Goal: Communication & Community: Answer question/provide support

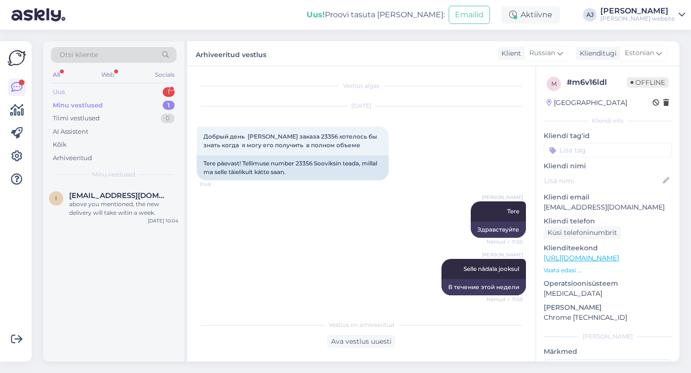
scroll to position [302, 0]
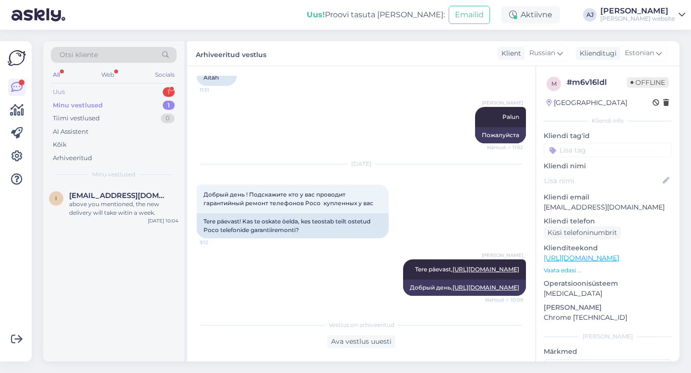
click at [65, 92] on div "Uus 1" at bounding box center [114, 91] width 126 height 13
click at [110, 196] on span "[EMAIL_ADDRESS][DOMAIN_NAME]" at bounding box center [119, 195] width 100 height 9
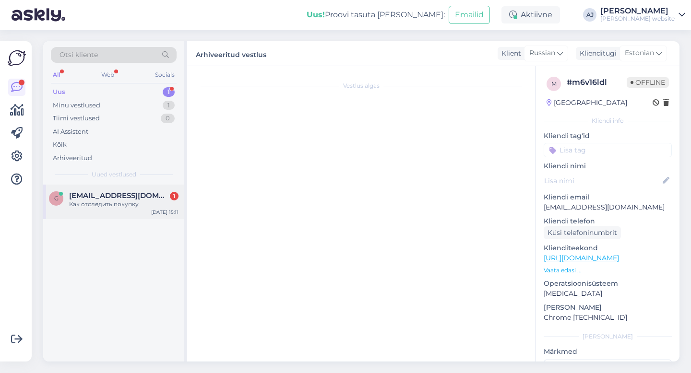
scroll to position [0, 0]
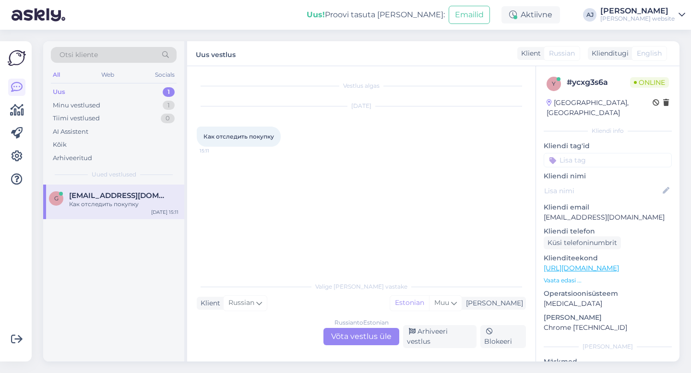
click at [354, 342] on div "Russian to Estonian Võta vestlus üle" at bounding box center [361, 336] width 76 height 17
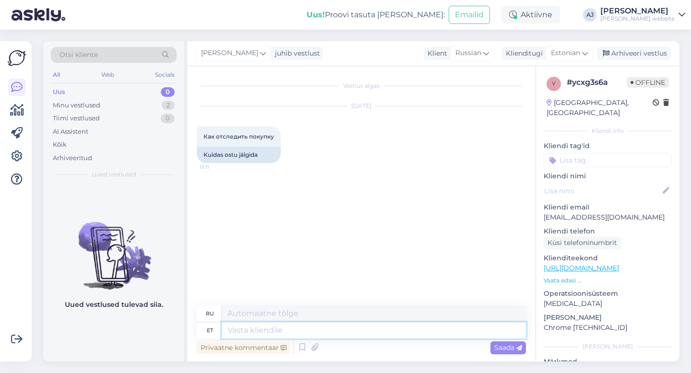
click at [245, 330] on textarea at bounding box center [374, 330] width 304 height 16
type textarea "mitte k"
type textarea "нет"
type textarea "mitte [PERSON_NAME]"
type textarea "нисколько"
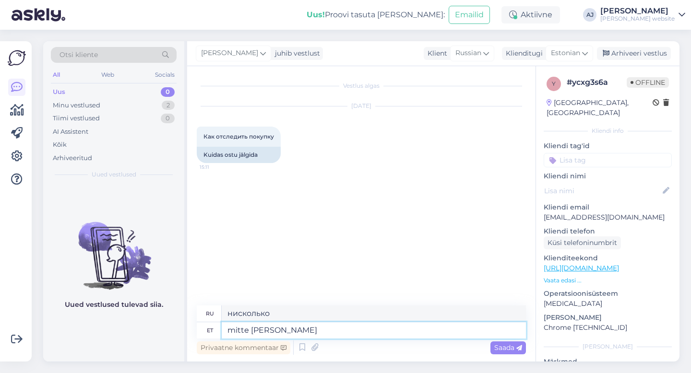
click at [235, 329] on textarea "mitte [PERSON_NAME]" at bounding box center [374, 330] width 304 height 16
type textarea "Mitte kuidagi"
type textarea "Нисколько"
drag, startPoint x: 280, startPoint y: 330, endPoint x: 316, endPoint y: 327, distance: 35.6
click at [281, 330] on textarea "Mitte kuidagi" at bounding box center [374, 330] width 304 height 16
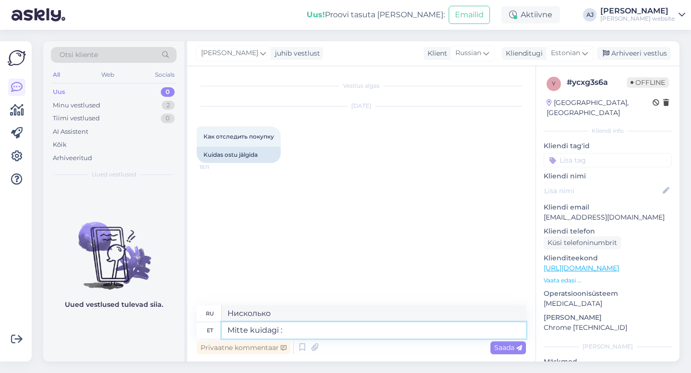
type textarea "Mitte kuidagi :)"
type textarea "[PERSON_NAME] :)"
type textarea "Mitte kuidagi :)"
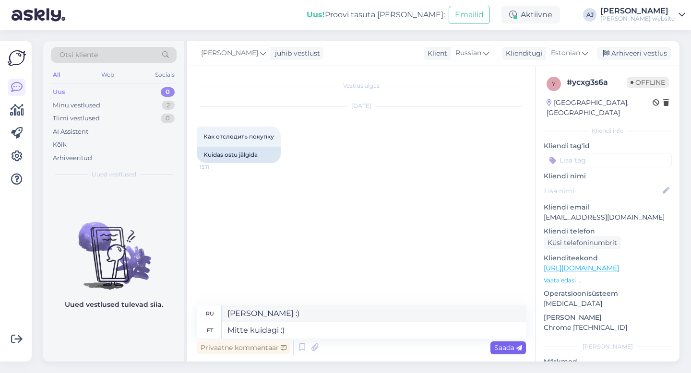
click at [507, 344] on span "Saada" at bounding box center [508, 347] width 28 height 9
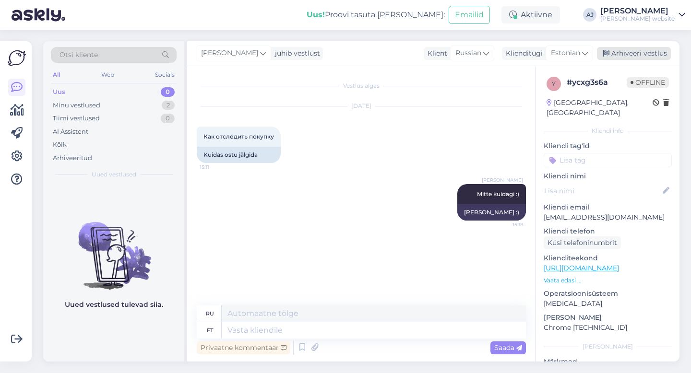
click at [643, 53] on div "Arhiveeri vestlus" at bounding box center [634, 53] width 74 height 13
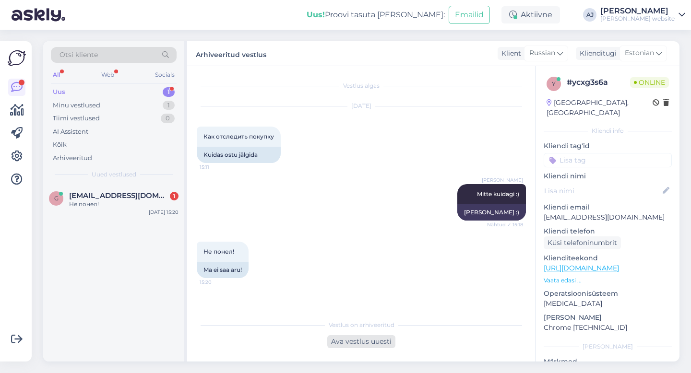
click at [353, 340] on div "Ava vestlus uuesti" at bounding box center [361, 341] width 68 height 13
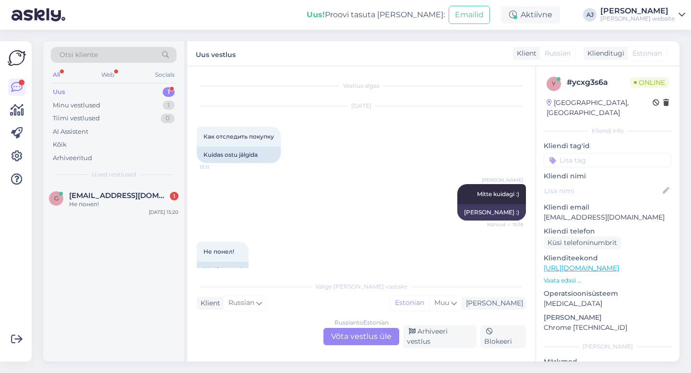
click at [349, 341] on div "Russian to Estonian Võta vestlus üle" at bounding box center [361, 336] width 76 height 17
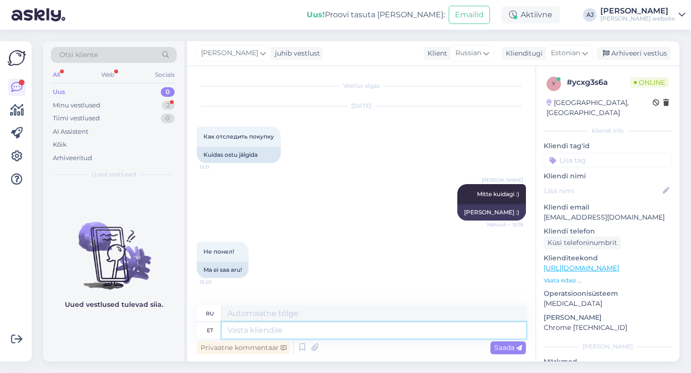
click at [252, 331] on textarea at bounding box center [374, 330] width 304 height 16
type textarea "[PERSON_NAME]"
type textarea "Если"
type textarea "Kui ei o"
type textarea "Если не"
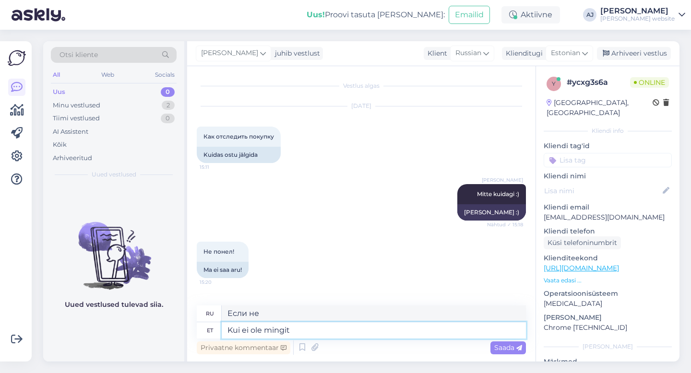
type textarea "Kui ei ole mingit"
type textarea "Если нет"
type textarea "Kui ei ole mingit infot"
type textarea "Если нет информации"
type textarea "Kui ei ole mingit infot siis o"
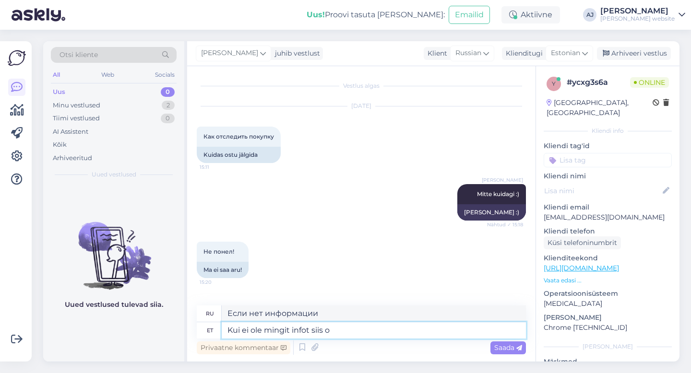
type textarea "Если нет информации, то"
type textarea "Kui ei ole mingit infot siis on [PERSON_NAME]"
type textarea "Если нет информации, то сложно"
type textarea "Kui ei ole mingit infot siis on [PERSON_NAME]"
type textarea "Если информации нет, то сложно."
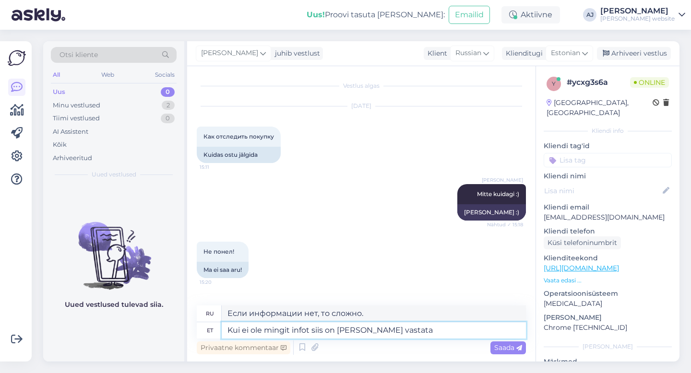
type textarea "Kui ei ole mingit infot siis on [PERSON_NAME] vastata"
type textarea "Если информации нет, то ответить сложно."
type textarea "Kui ei ole mingit infot siis on [PERSON_NAME] vastata teile"
type textarea "Если информации нет, то сложно Вам ответить."
type textarea "Kui ei ole mingit infot siis on [PERSON_NAME] vastata teile :)"
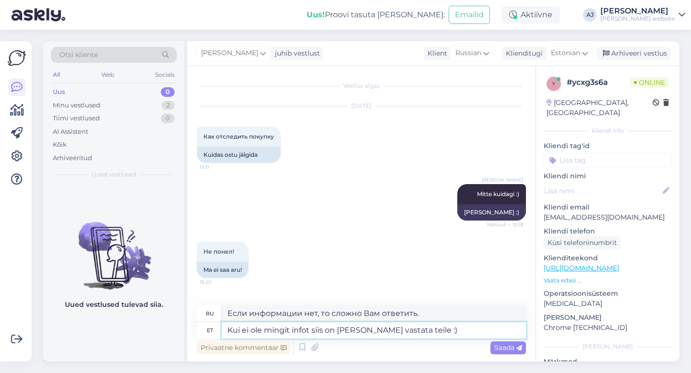
type textarea "Если информации нет, то сложно Вам ответить :)"
type textarea "Kui ei ole mingit infot siis on [PERSON_NAME] vastata teile :)"
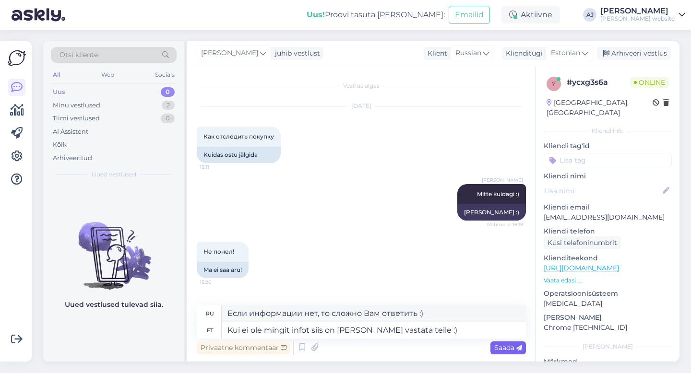
click at [498, 349] on span "Saada" at bounding box center [508, 347] width 28 height 9
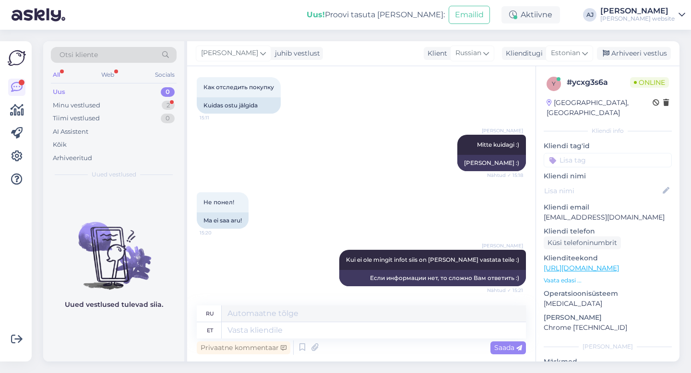
scroll to position [107, 0]
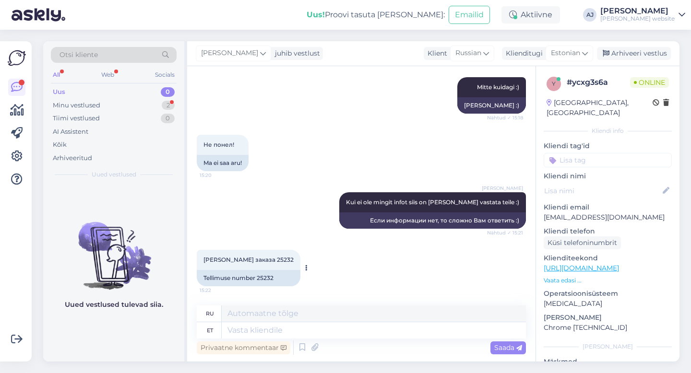
click at [263, 278] on div "Tellimuse number 25232" at bounding box center [249, 278] width 104 height 16
copy div "25232"
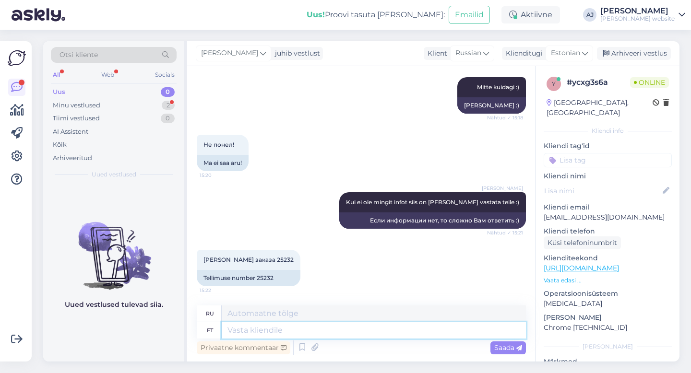
click at [246, 331] on textarea at bounding box center [374, 330] width 304 height 16
type textarea "Tarneag"
type textarea "Доставка"
type textarea "Tarneag meie e"
type textarea "Наша доставка"
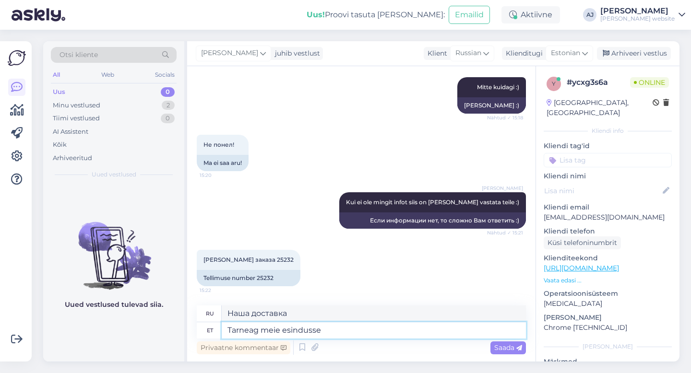
type textarea "Tarneag meie esindusse"
type textarea "Доставка в наш офис"
type textarea "Tarneag meie esindusse 20.10"
type textarea "Доставка в наш офис 20.10"
type textarea "Tarneag meie esindusse 20.10"
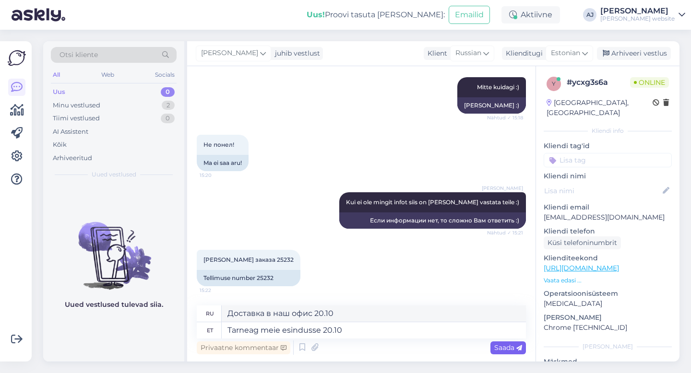
click at [501, 344] on span "Saada" at bounding box center [508, 347] width 28 height 9
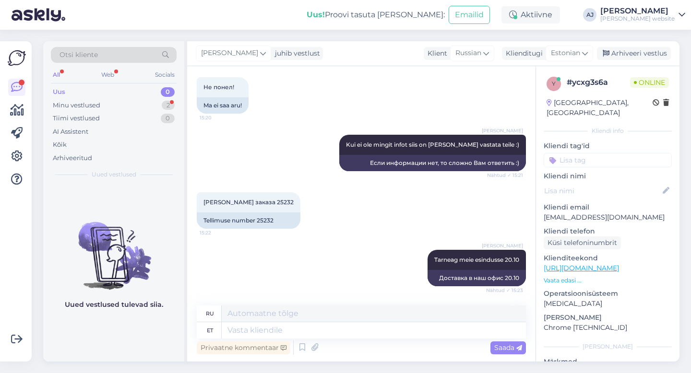
scroll to position [222, 0]
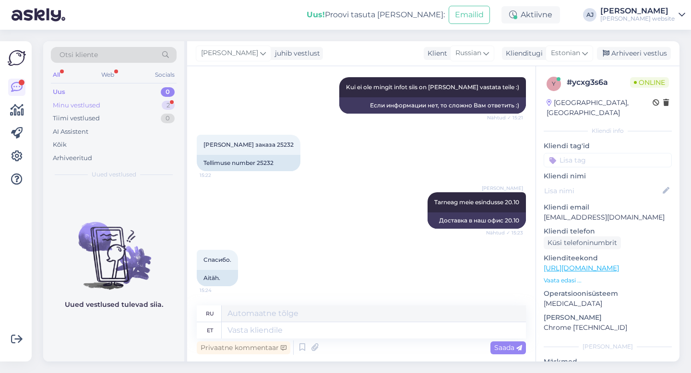
drag, startPoint x: 66, startPoint y: 92, endPoint x: 77, endPoint y: 100, distance: 14.1
click at [66, 92] on div "Uus 0" at bounding box center [114, 91] width 126 height 13
click at [79, 106] on div "Minu vestlused" at bounding box center [76, 106] width 47 height 10
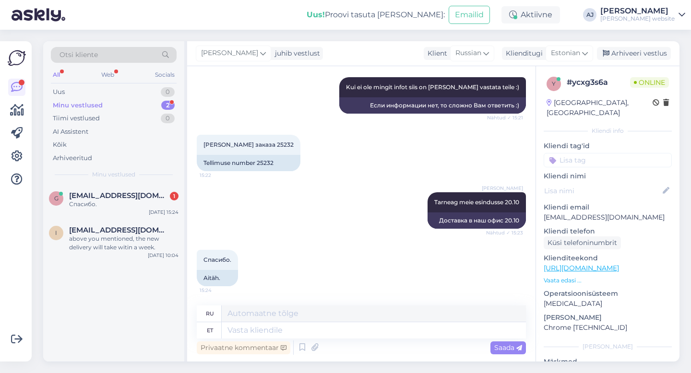
drag, startPoint x: 92, startPoint y: 193, endPoint x: 193, endPoint y: 246, distance: 113.9
click at [92, 193] on span "[EMAIL_ADDRESS][DOMAIN_NAME]" at bounding box center [119, 195] width 100 height 9
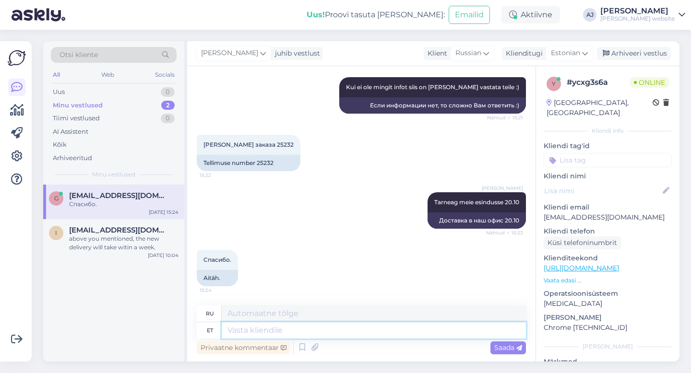
click at [254, 333] on textarea at bounding box center [374, 330] width 304 height 16
type textarea "Palun"
type textarea "Пожалуйста"
type textarea "Palun"
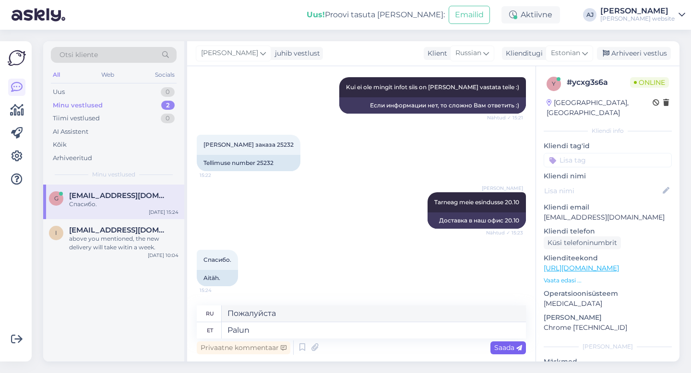
click at [505, 346] on span "Saada" at bounding box center [508, 347] width 28 height 9
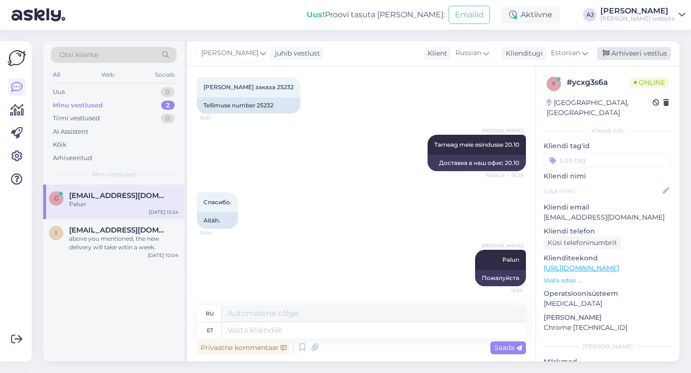
click at [652, 51] on div "Arhiveeri vestlus" at bounding box center [634, 53] width 74 height 13
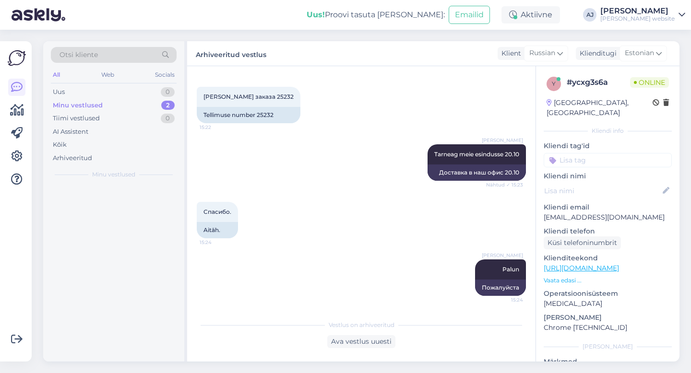
scroll to position [270, 0]
